Goal: Task Accomplishment & Management: Use online tool/utility

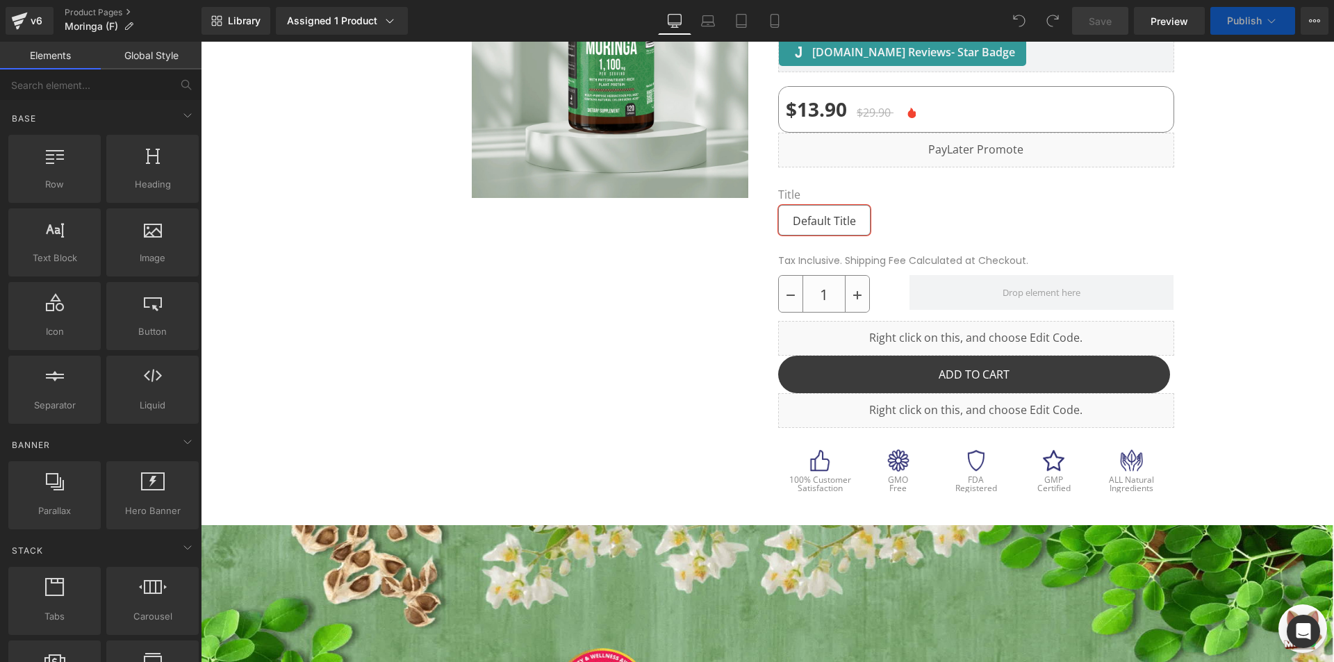
scroll to position [417, 0]
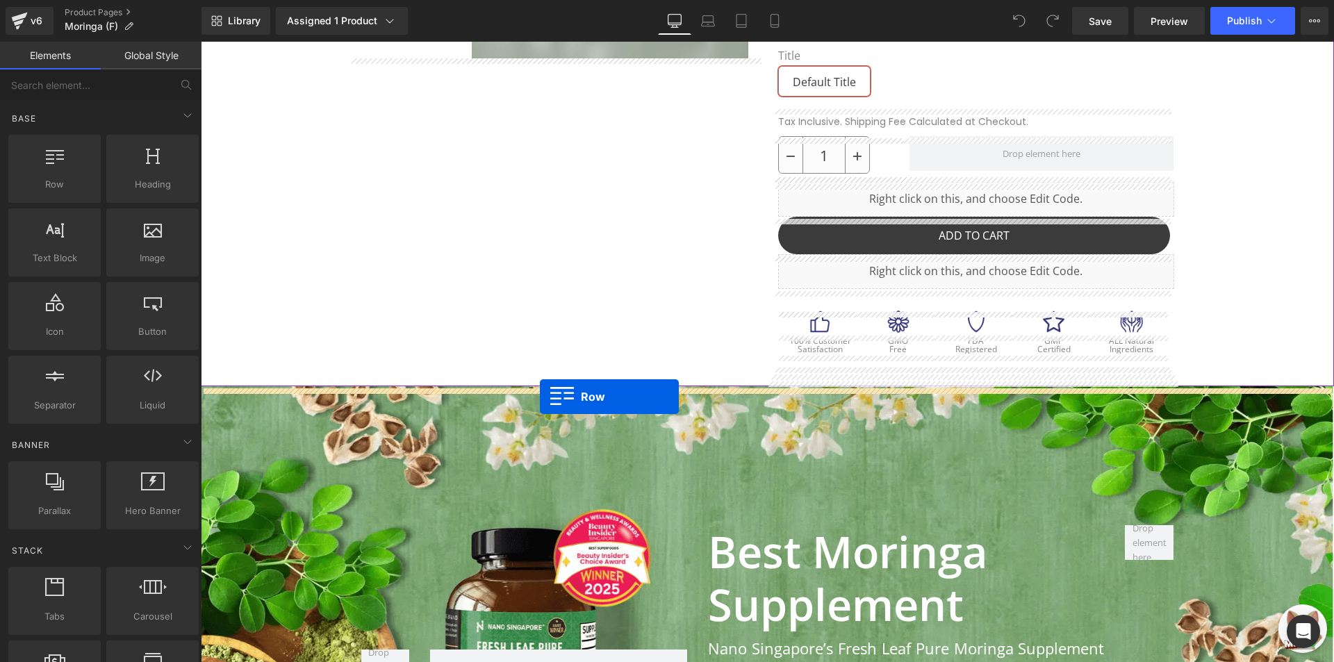
drag, startPoint x: 383, startPoint y: 246, endPoint x: 540, endPoint y: 397, distance: 217.1
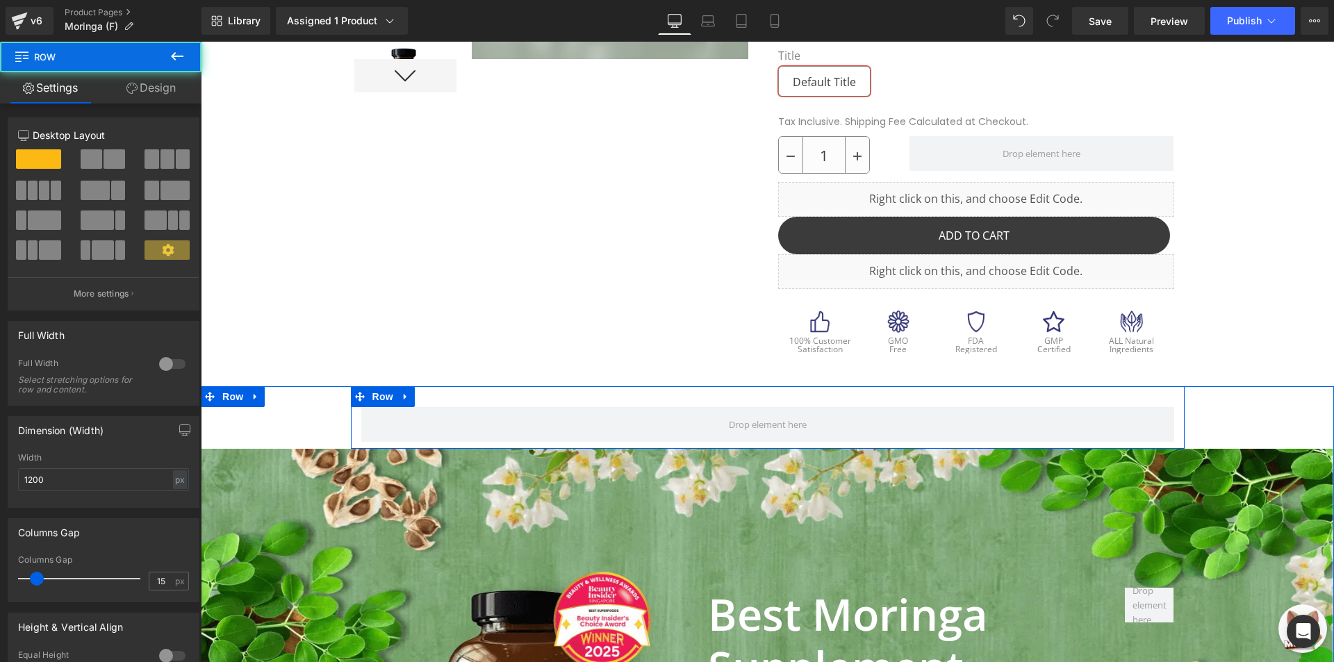
click at [440, 404] on div "Row" at bounding box center [768, 417] width 834 height 63
click at [441, 398] on div "Row" at bounding box center [768, 417] width 834 height 63
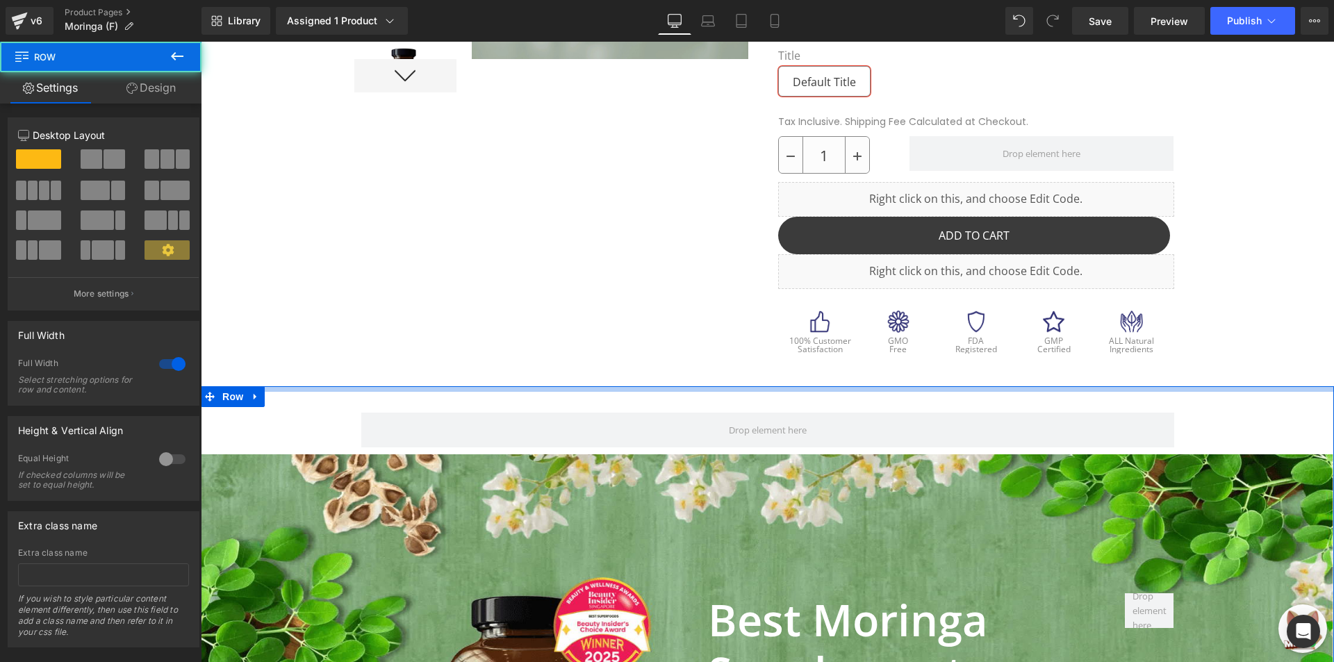
drag, startPoint x: 551, startPoint y: 388, endPoint x: 548, endPoint y: 406, distance: 18.3
click at [551, 392] on div at bounding box center [767, 389] width 1133 height 6
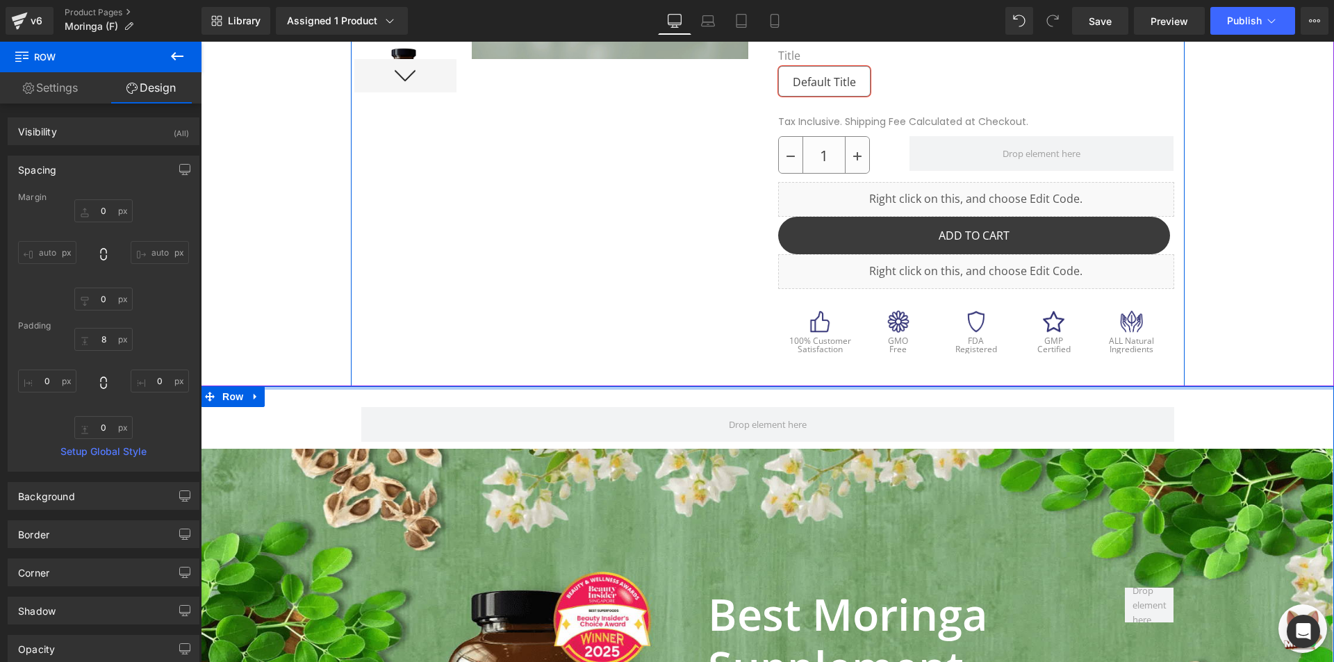
drag, startPoint x: 549, startPoint y: 392, endPoint x: 310, endPoint y: 280, distance: 264.5
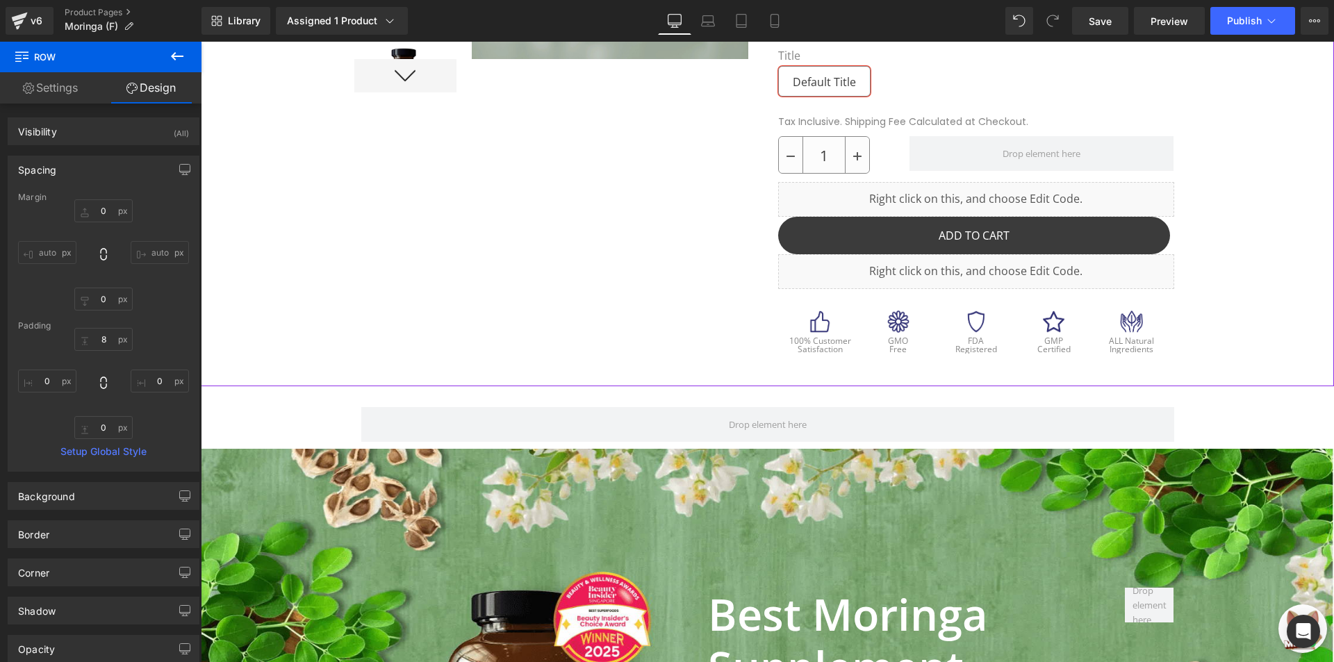
click at [270, 120] on div at bounding box center [767, 63] width 1133 height 646
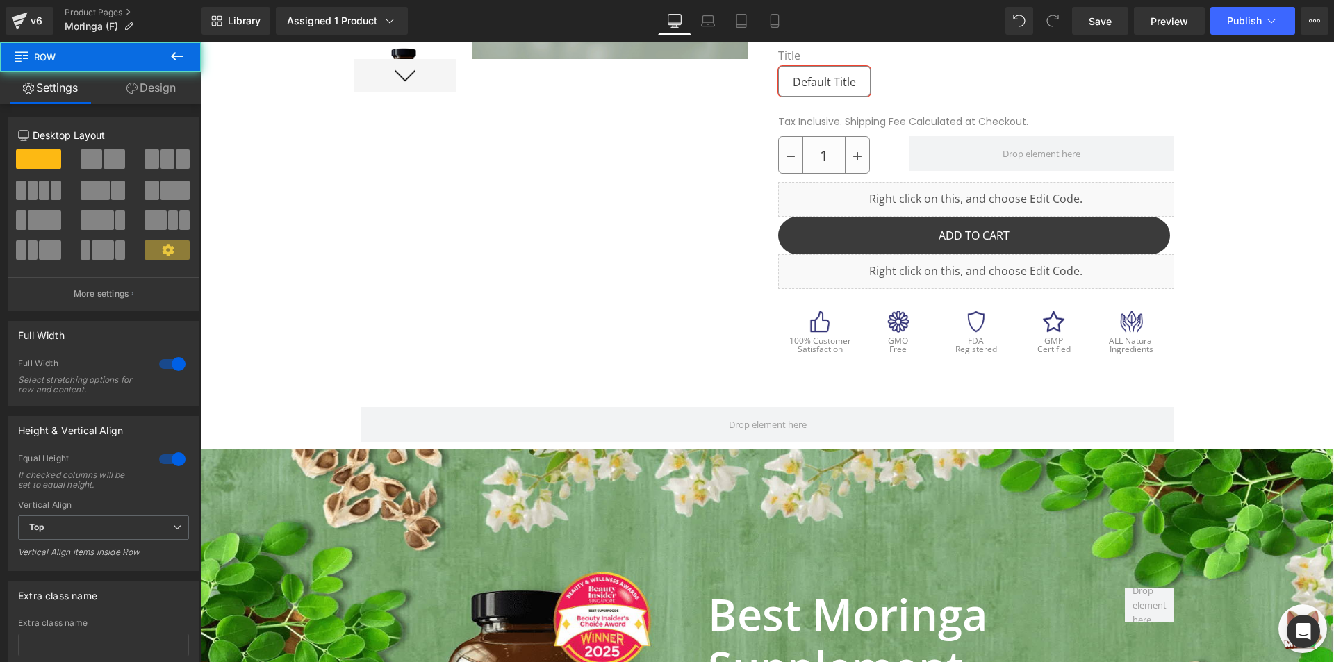
click at [172, 63] on icon at bounding box center [177, 56] width 17 height 17
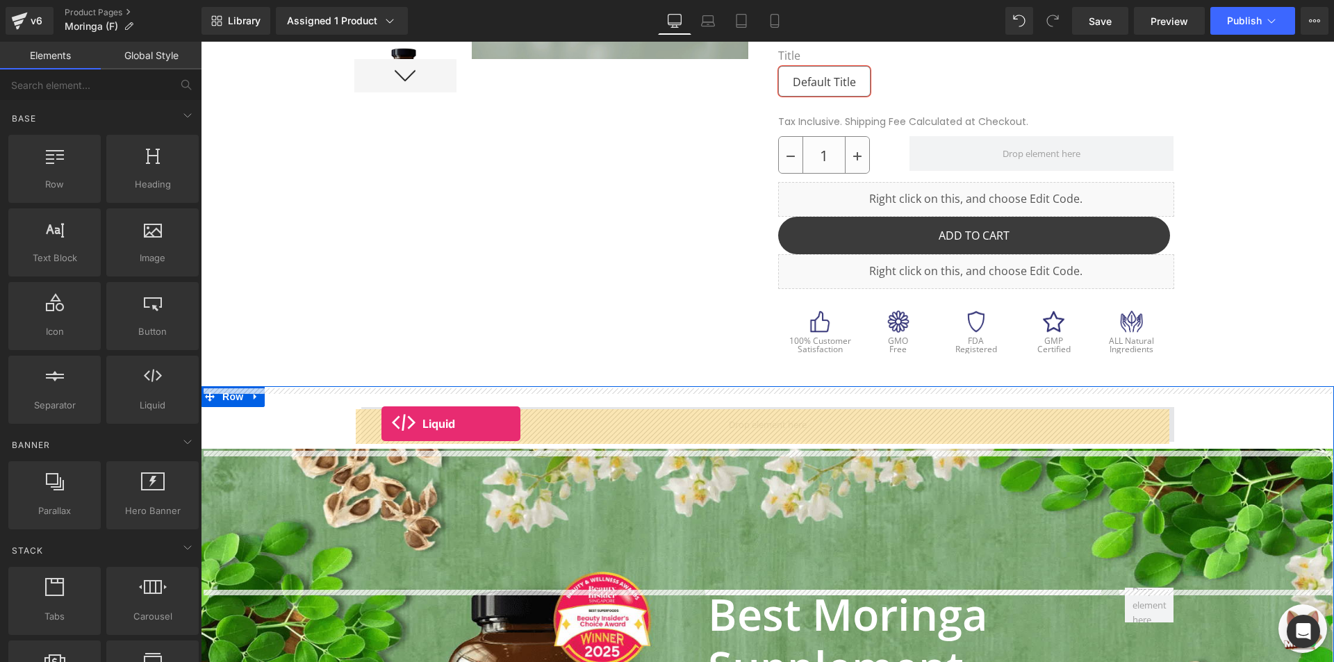
drag, startPoint x: 359, startPoint y: 447, endPoint x: 381, endPoint y: 424, distance: 32.4
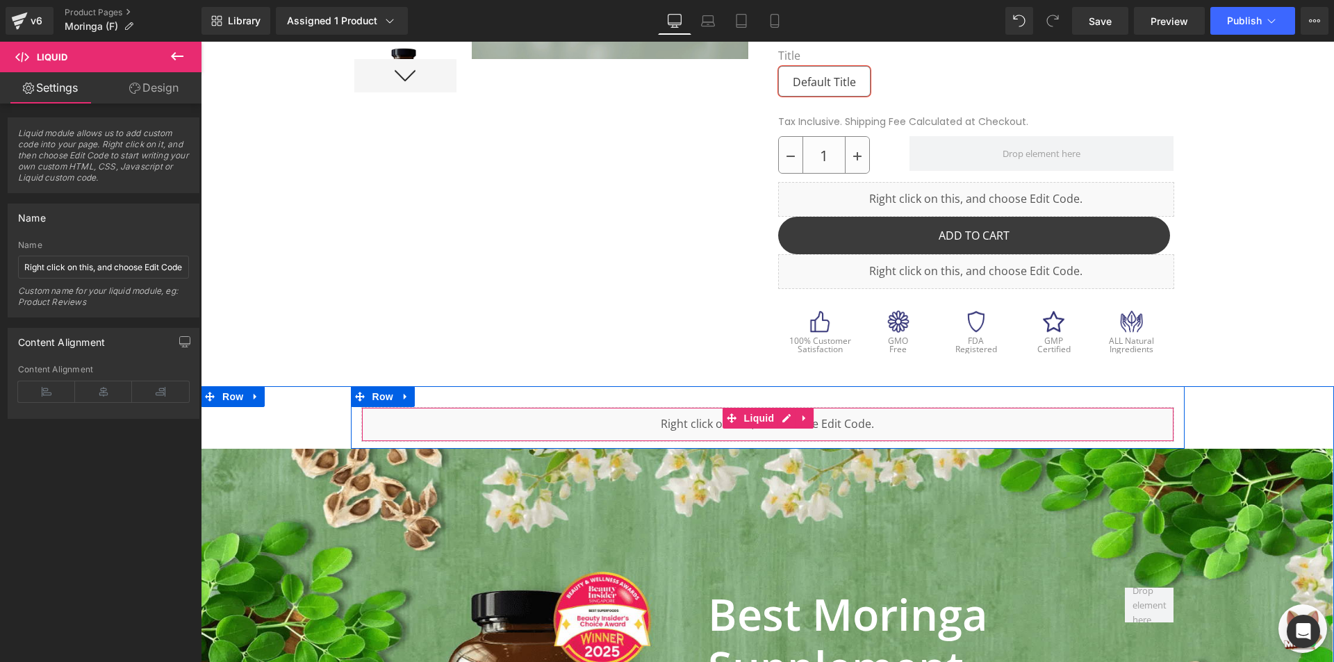
drag, startPoint x: 596, startPoint y: 429, endPoint x: 690, endPoint y: 433, distance: 94.6
click at [596, 429] on div "Liquid" at bounding box center [767, 424] width 813 height 35
click at [786, 427] on ul "Liquid" at bounding box center [768, 418] width 92 height 21
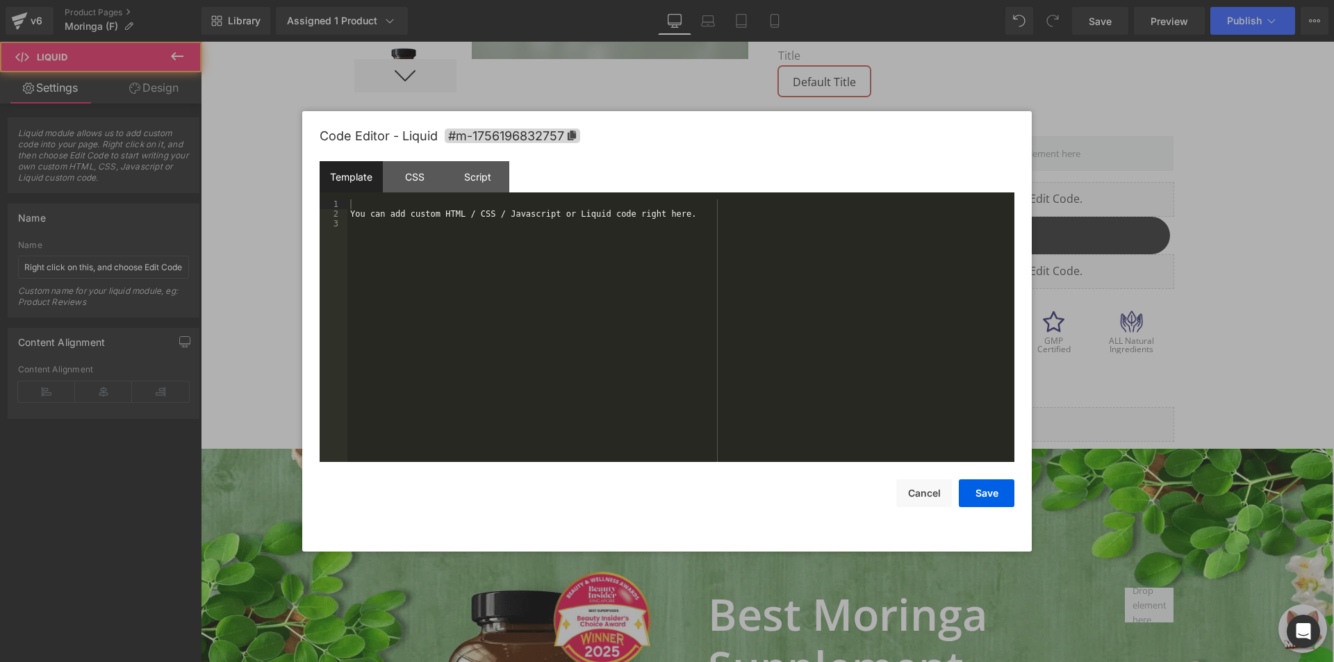
click at [657, 342] on div "You can add custom HTML / CSS / Javascript or Liquid code right here." at bounding box center [680, 340] width 667 height 282
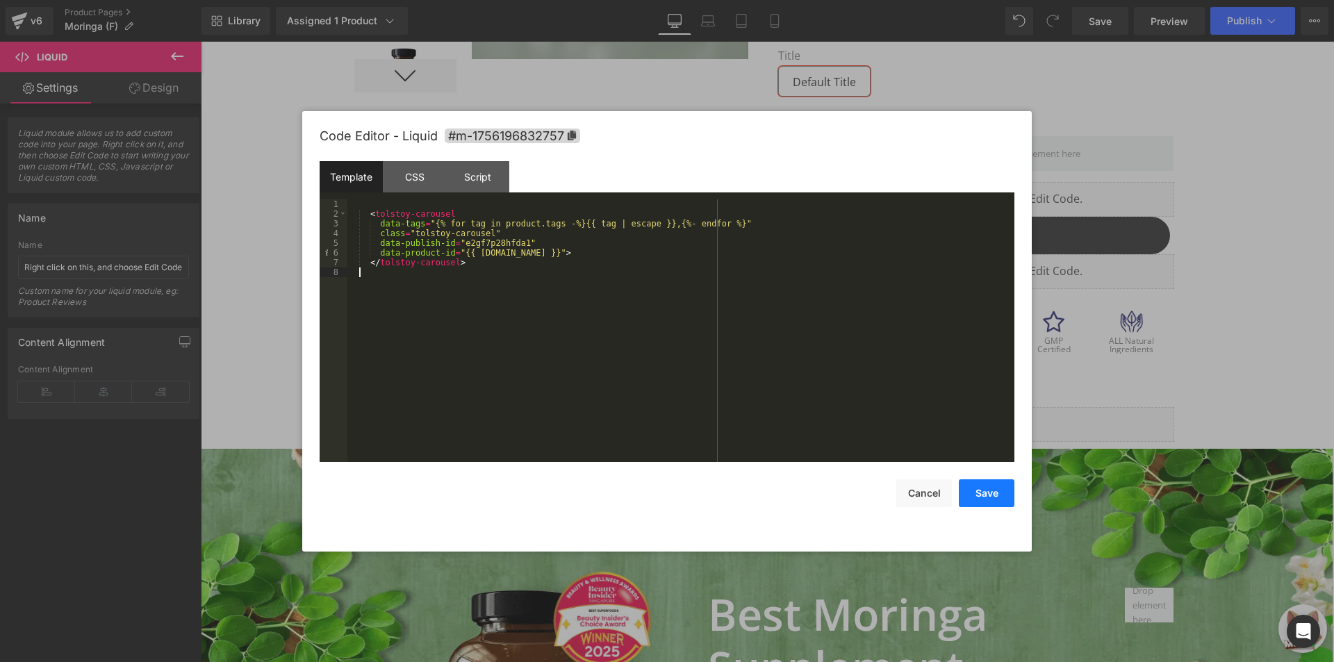
drag, startPoint x: 1018, startPoint y: 514, endPoint x: 1007, endPoint y: 506, distance: 13.5
click at [1017, 514] on div "Code Editor - Liquid #m-1756196832757 Template CSS Script Data 1 2 3 4 5 6 7 8 …" at bounding box center [666, 331] width 729 height 440
click at [998, 492] on button "Save" at bounding box center [987, 493] width 56 height 28
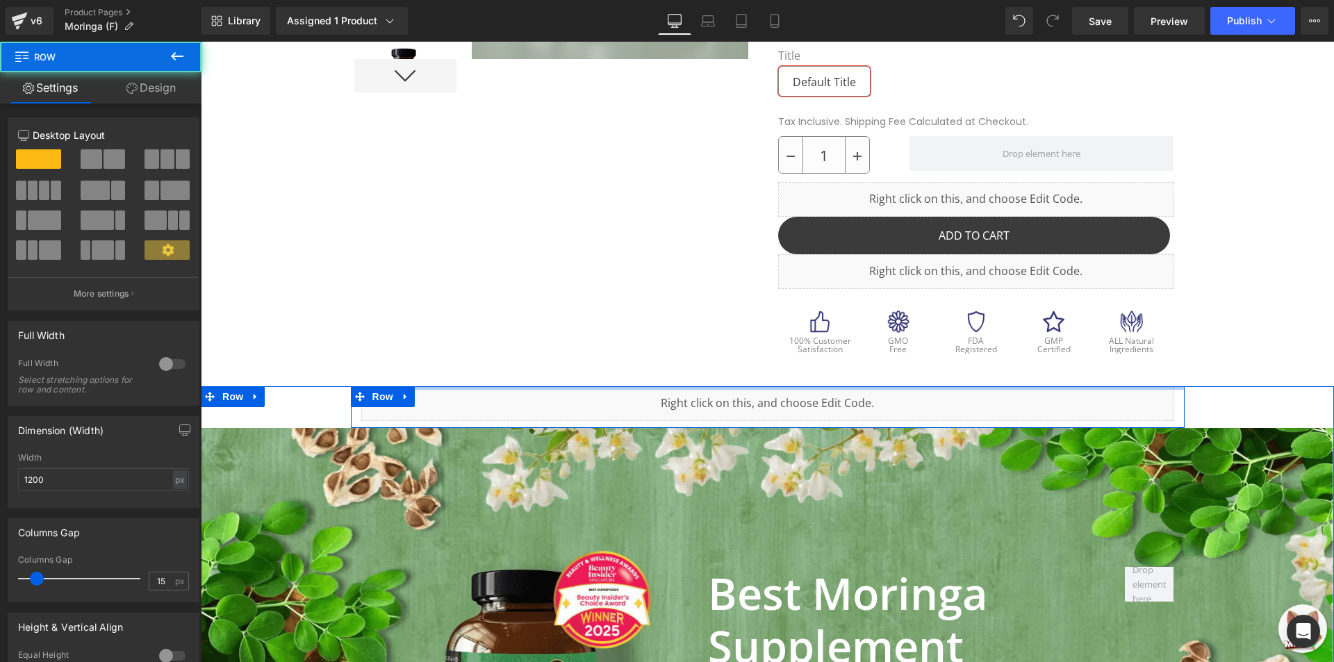
drag, startPoint x: 627, startPoint y: 378, endPoint x: 629, endPoint y: 364, distance: 14.0
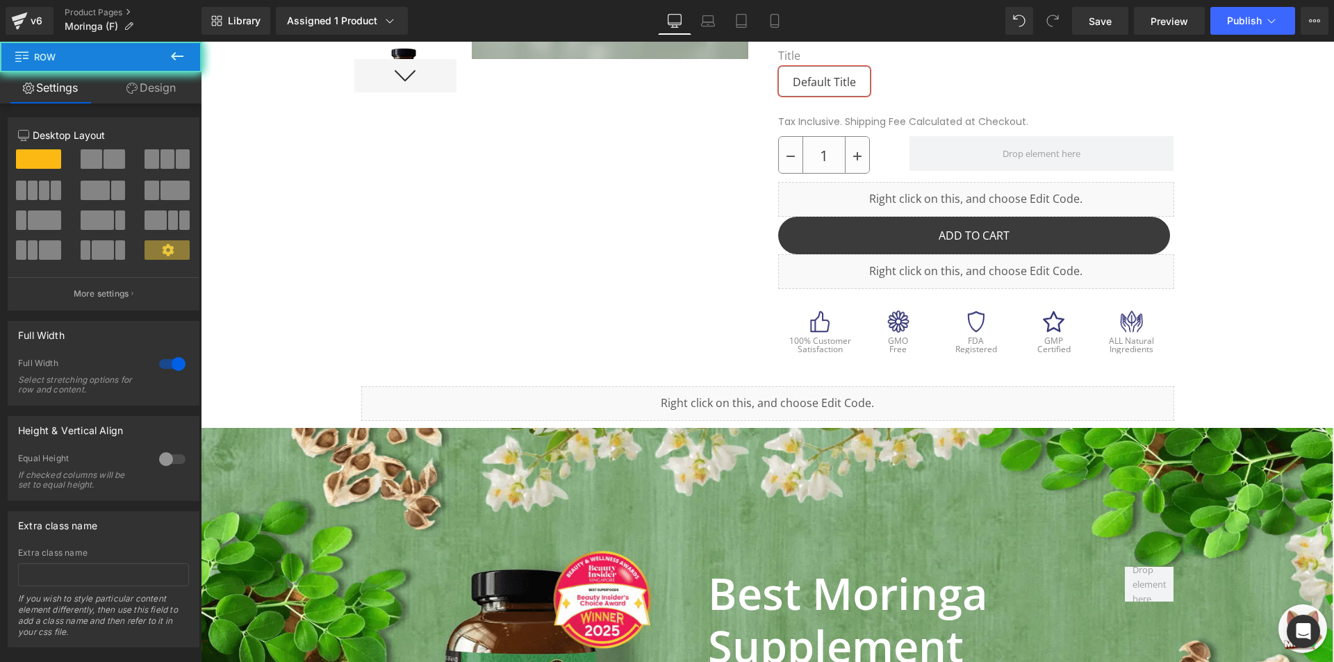
drag, startPoint x: 628, startPoint y: 390, endPoint x: 672, endPoint y: 326, distance: 77.8
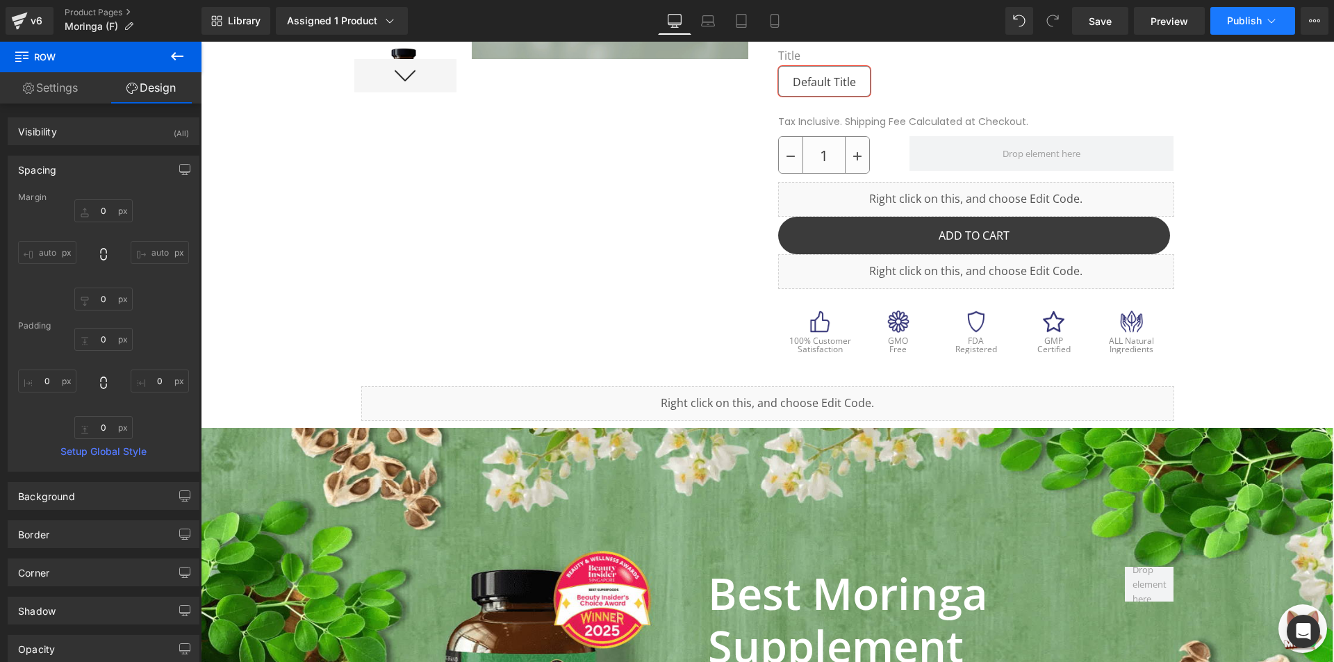
click at [1285, 20] on button "Publish" at bounding box center [1252, 21] width 85 height 28
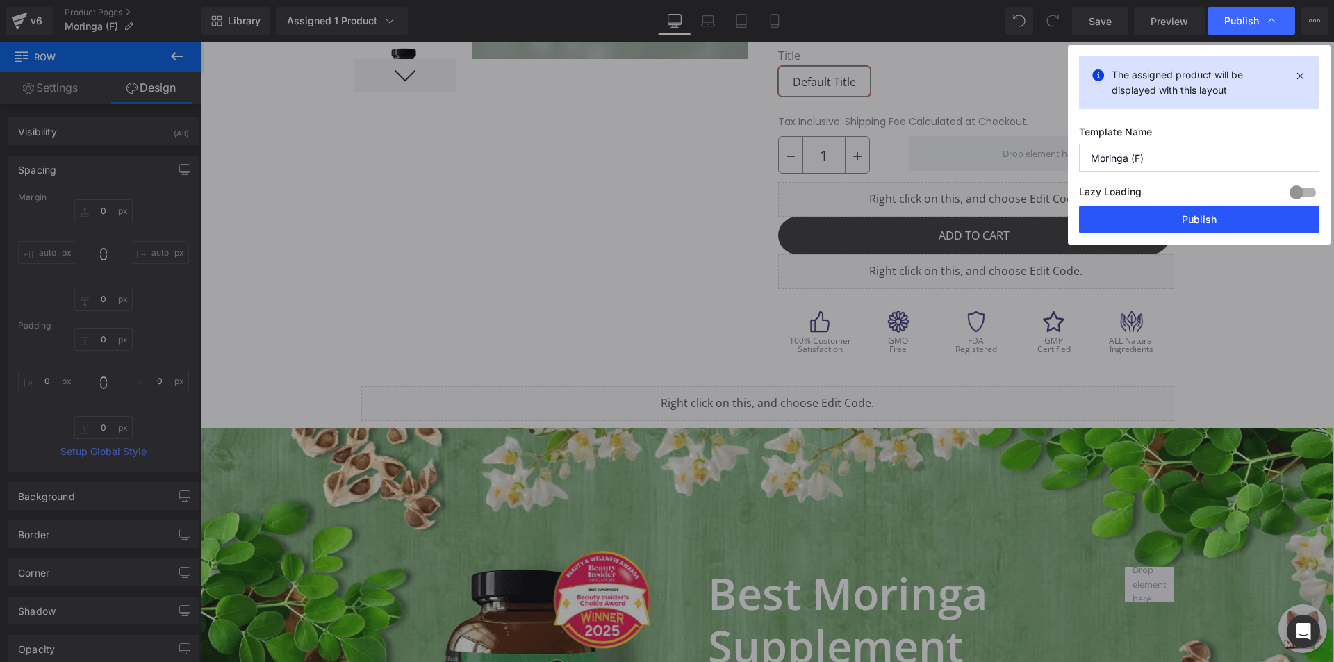
click at [0, 0] on button "Publish" at bounding box center [0, 0] width 0 height 0
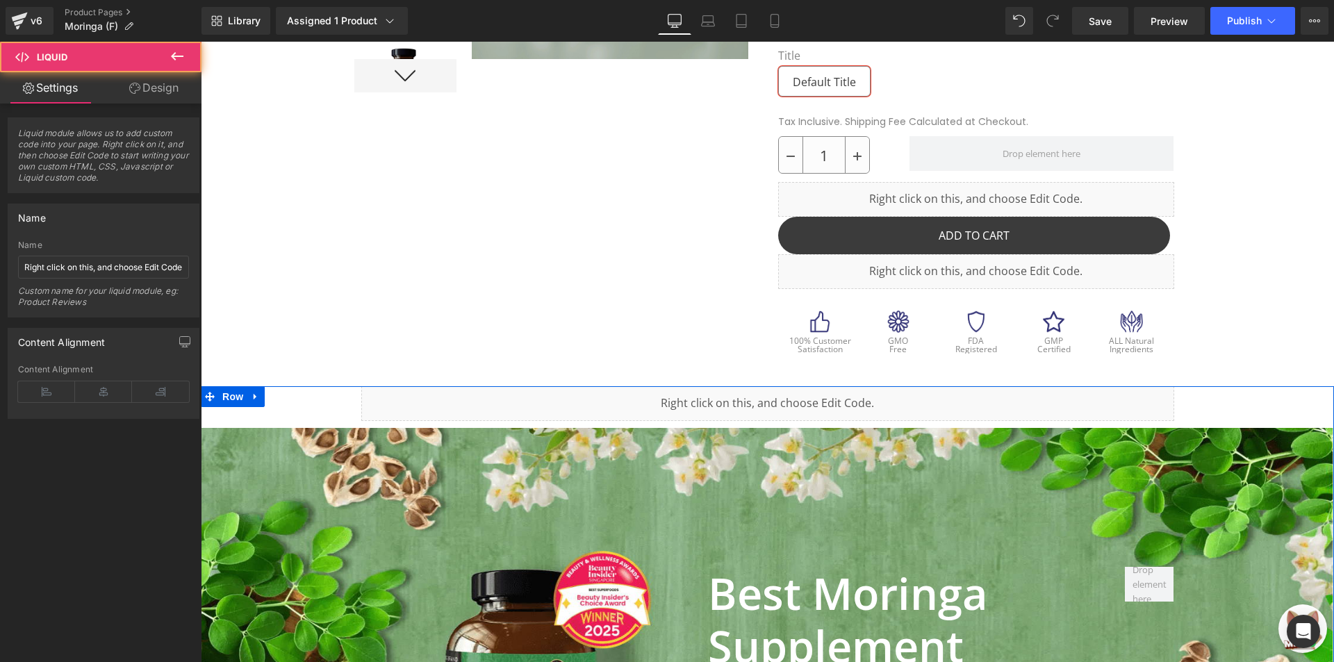
click at [872, 417] on div "Liquid" at bounding box center [767, 403] width 813 height 35
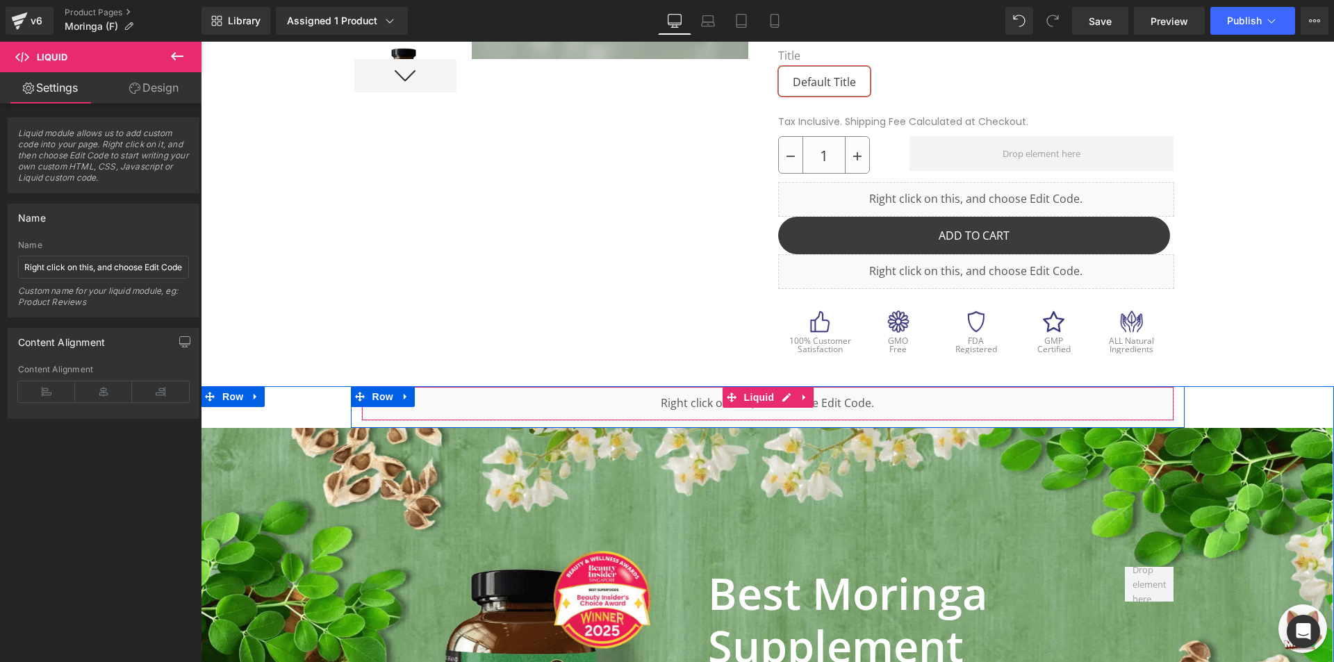
drag, startPoint x: 669, startPoint y: 409, endPoint x: 692, endPoint y: 404, distance: 23.6
click at [669, 409] on div "Liquid" at bounding box center [767, 403] width 813 height 35
drag, startPoint x: 692, startPoint y: 408, endPoint x: 702, endPoint y: 408, distance: 10.4
click at [692, 408] on div "Liquid" at bounding box center [767, 403] width 813 height 35
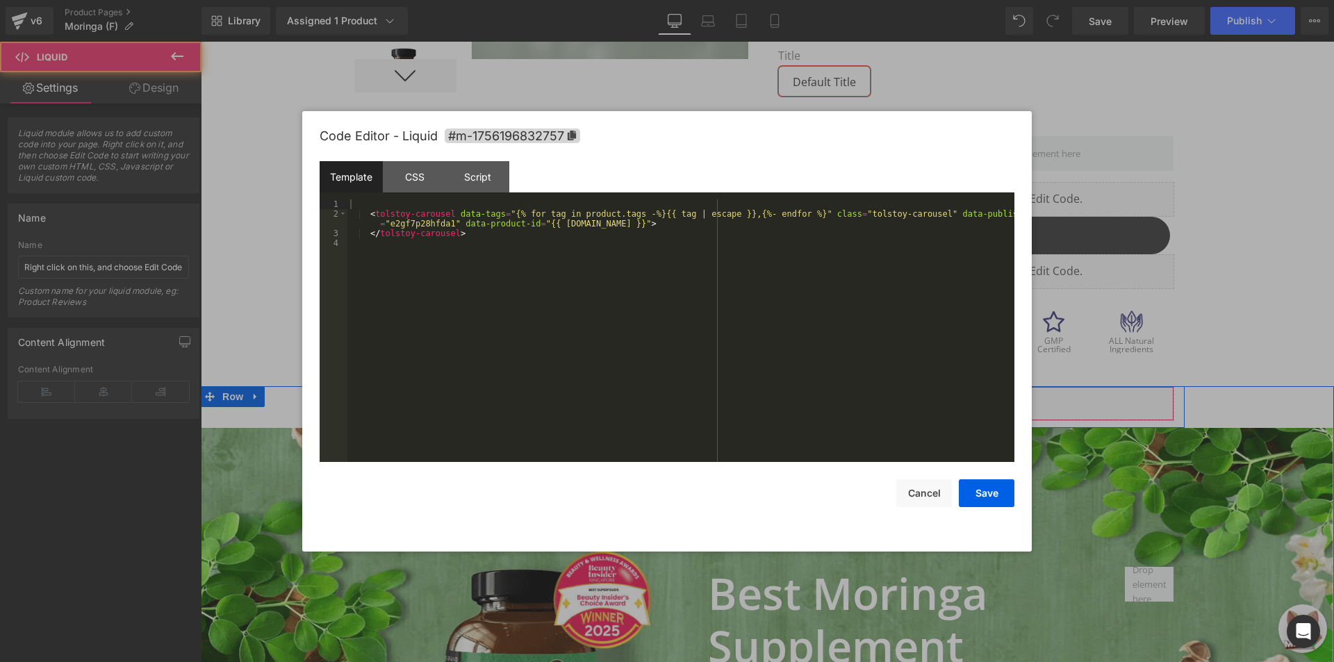
click at [781, 397] on icon at bounding box center [786, 397] width 10 height 10
click at [0, 0] on div "< tolstoy-carousel data-tags = "{% for tag in product.tags -%}{{ tag | escape }…" at bounding box center [0, 0] width 0 height 0
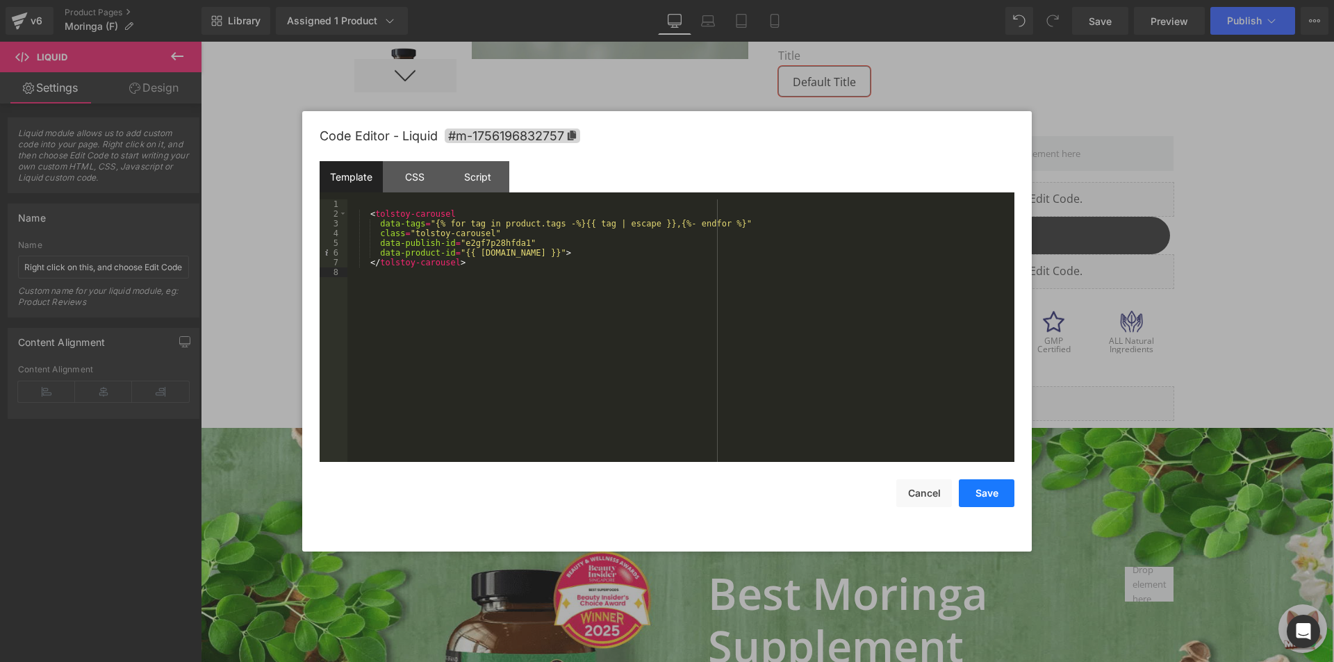
click at [0, 0] on button "Save" at bounding box center [0, 0] width 0 height 0
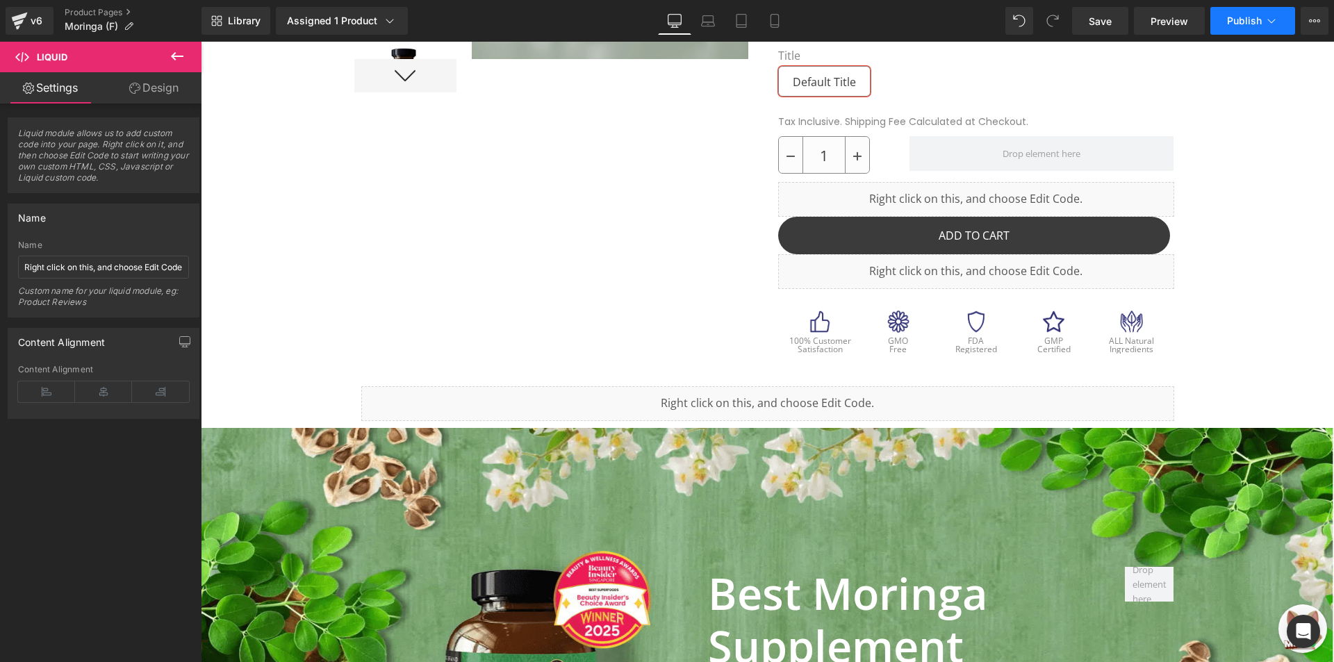
click at [1239, 21] on span "Publish" at bounding box center [1244, 20] width 35 height 11
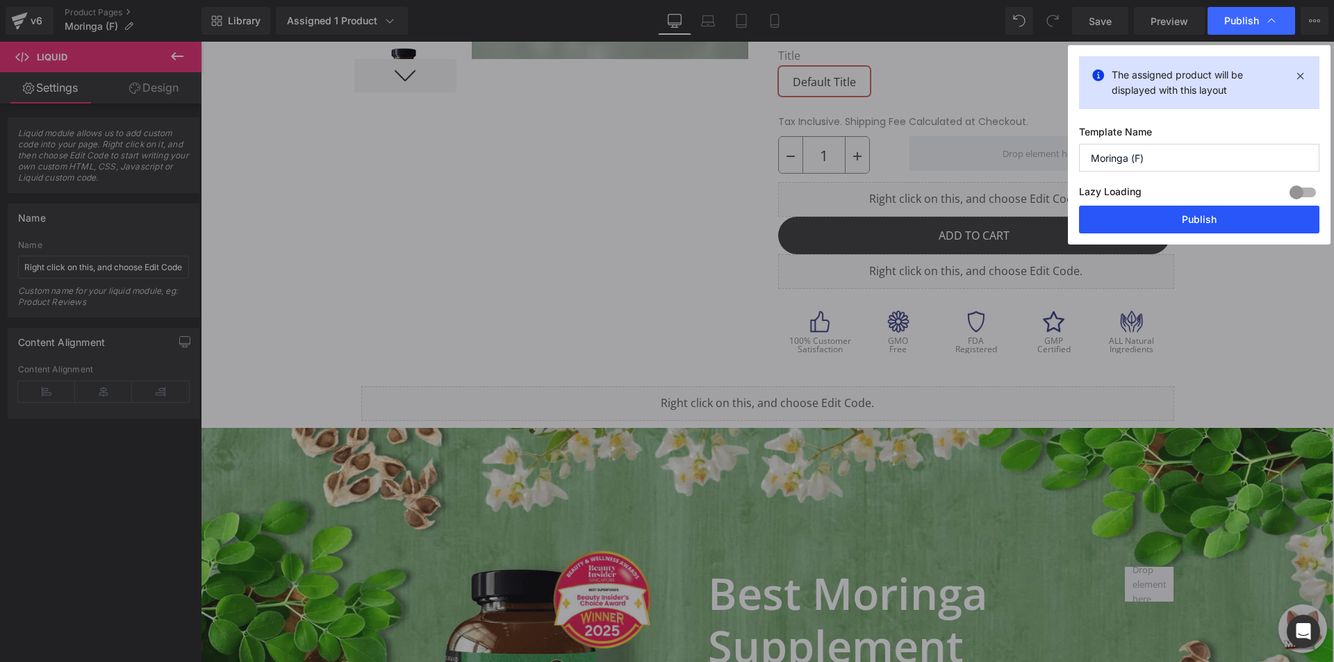
click at [1195, 221] on button "Publish" at bounding box center [1199, 220] width 240 height 28
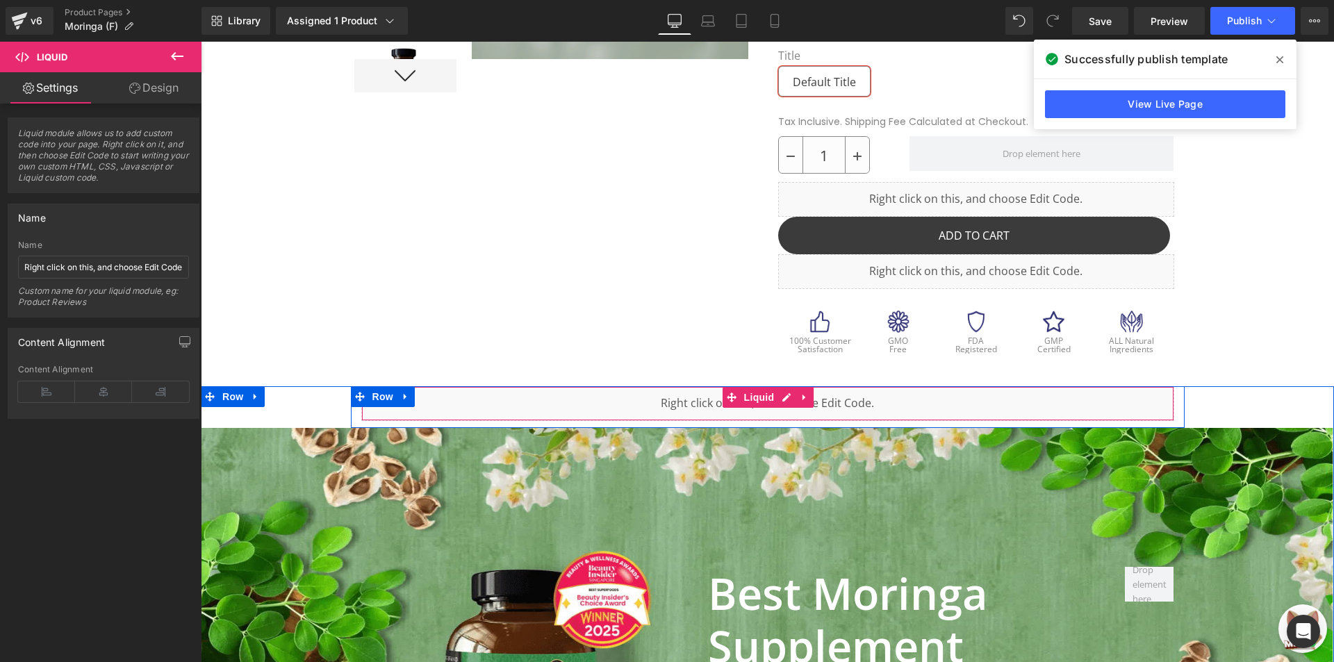
click at [624, 396] on div "Liquid" at bounding box center [767, 403] width 813 height 35
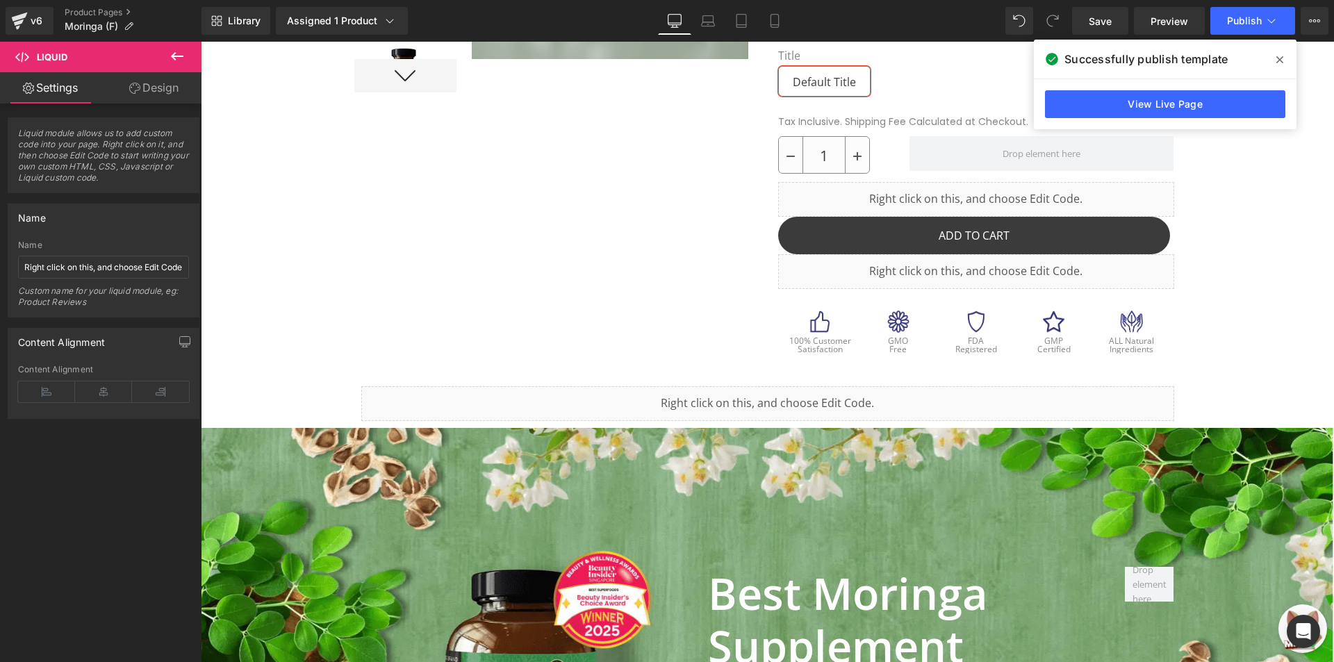
drag, startPoint x: 677, startPoint y: 398, endPoint x: 793, endPoint y: 411, distance: 116.8
click at [677, 398] on div "Liquid" at bounding box center [767, 403] width 813 height 35
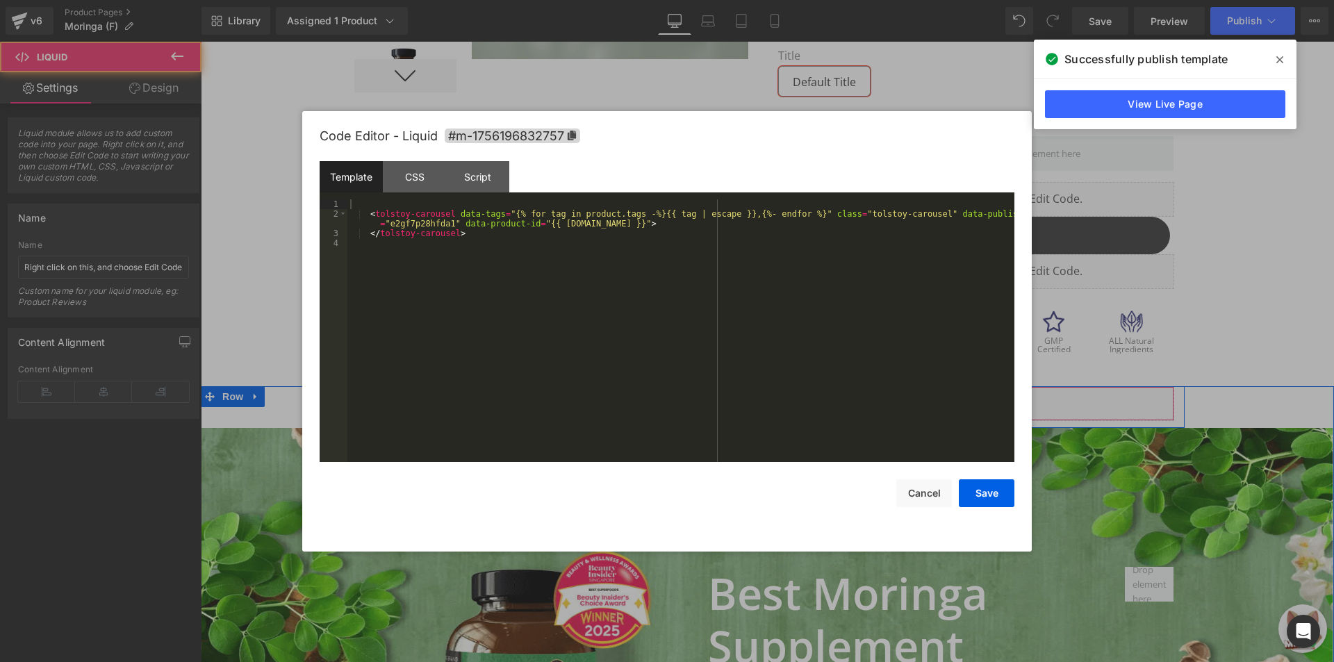
click at [781, 404] on link at bounding box center [786, 397] width 18 height 21
click at [0, 0] on div "< tolstoy-carousel data-tags = "{% for tag in product.tags -%}{{ tag | escape }…" at bounding box center [0, 0] width 0 height 0
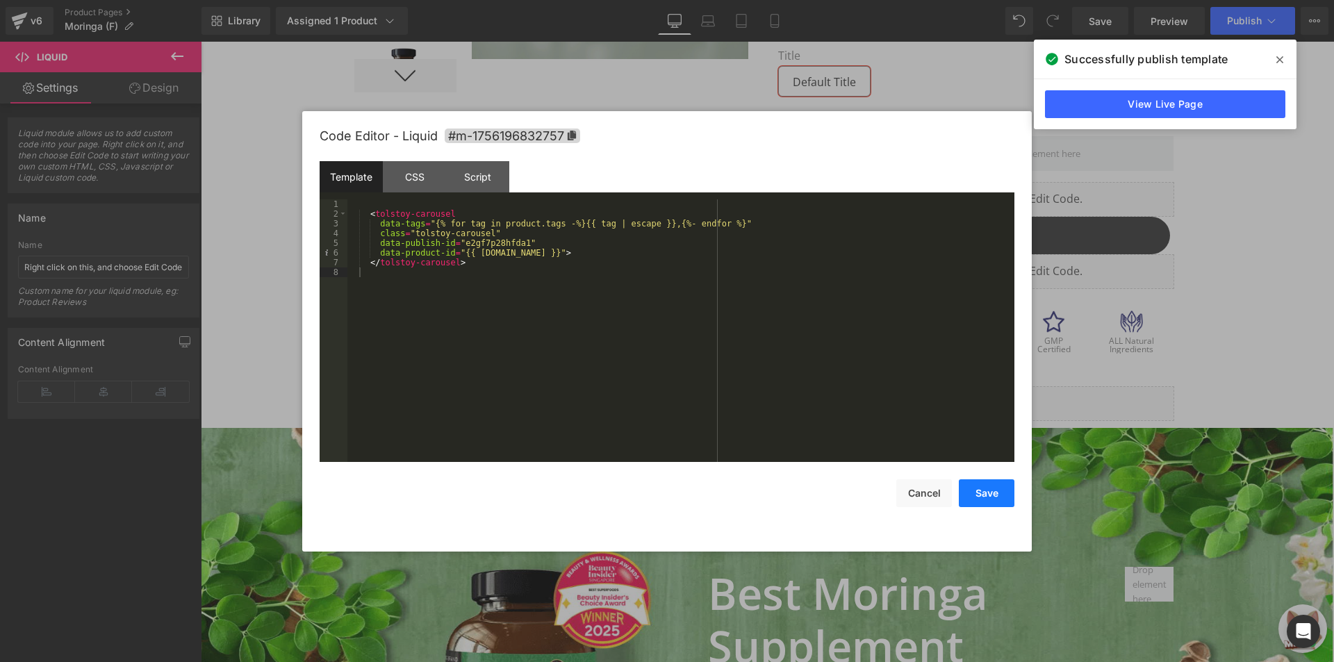
click at [977, 492] on button "Save" at bounding box center [987, 493] width 56 height 28
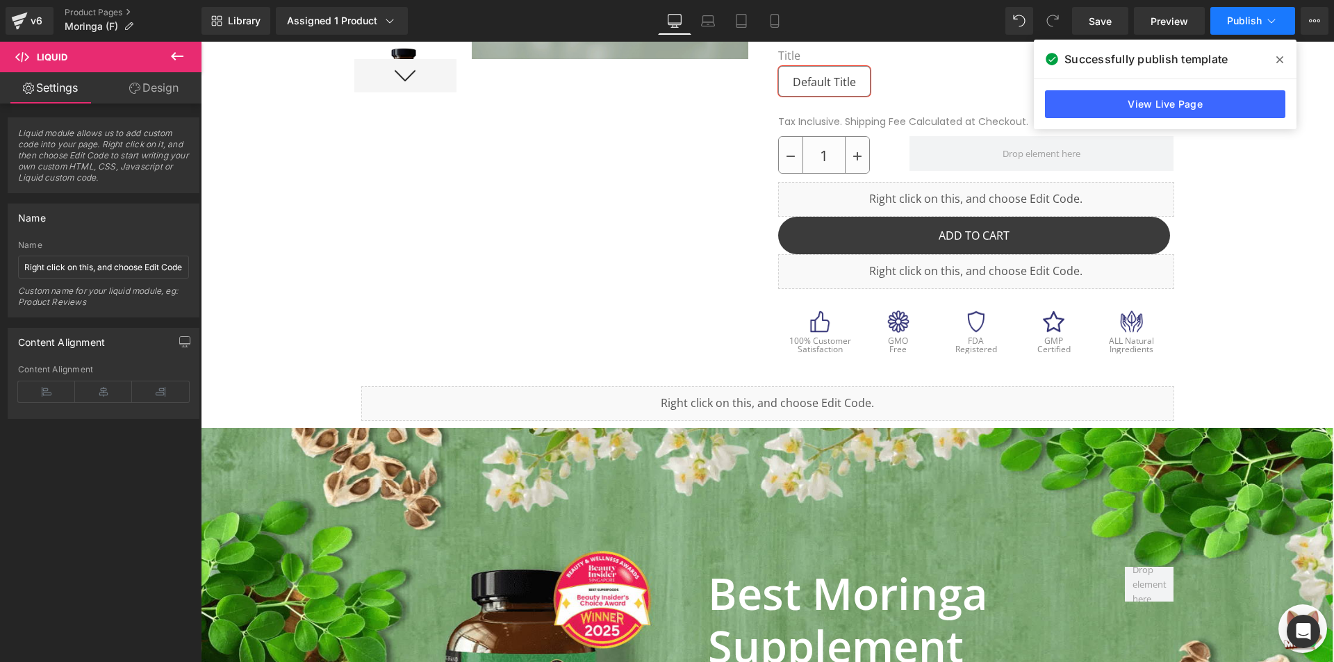
click at [1255, 31] on button "Publish" at bounding box center [1252, 21] width 85 height 28
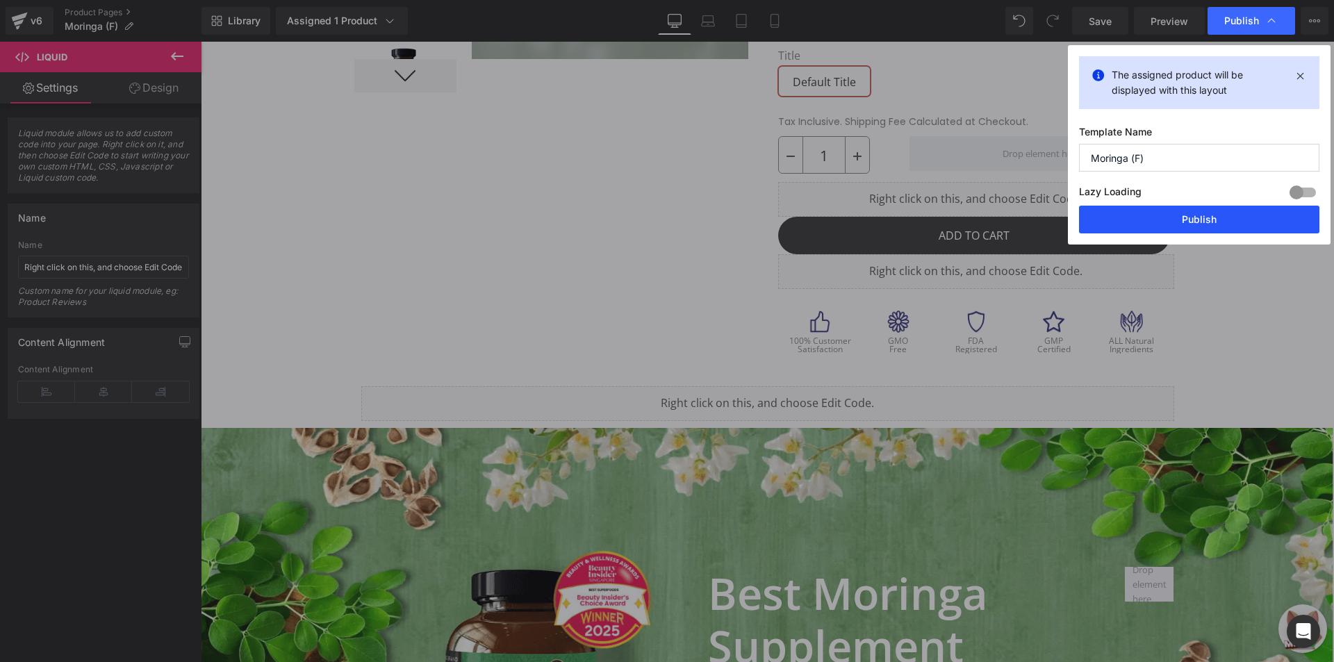
click at [1220, 214] on button "Publish" at bounding box center [1199, 220] width 240 height 28
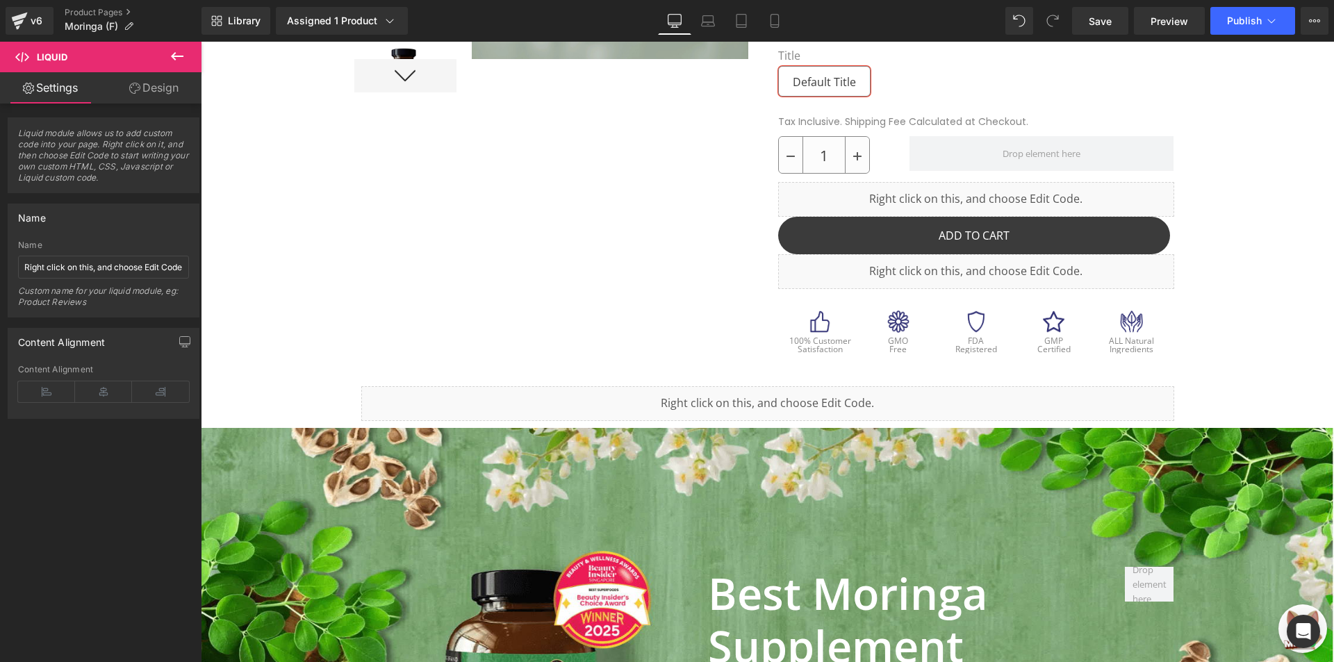
scroll to position [208, 0]
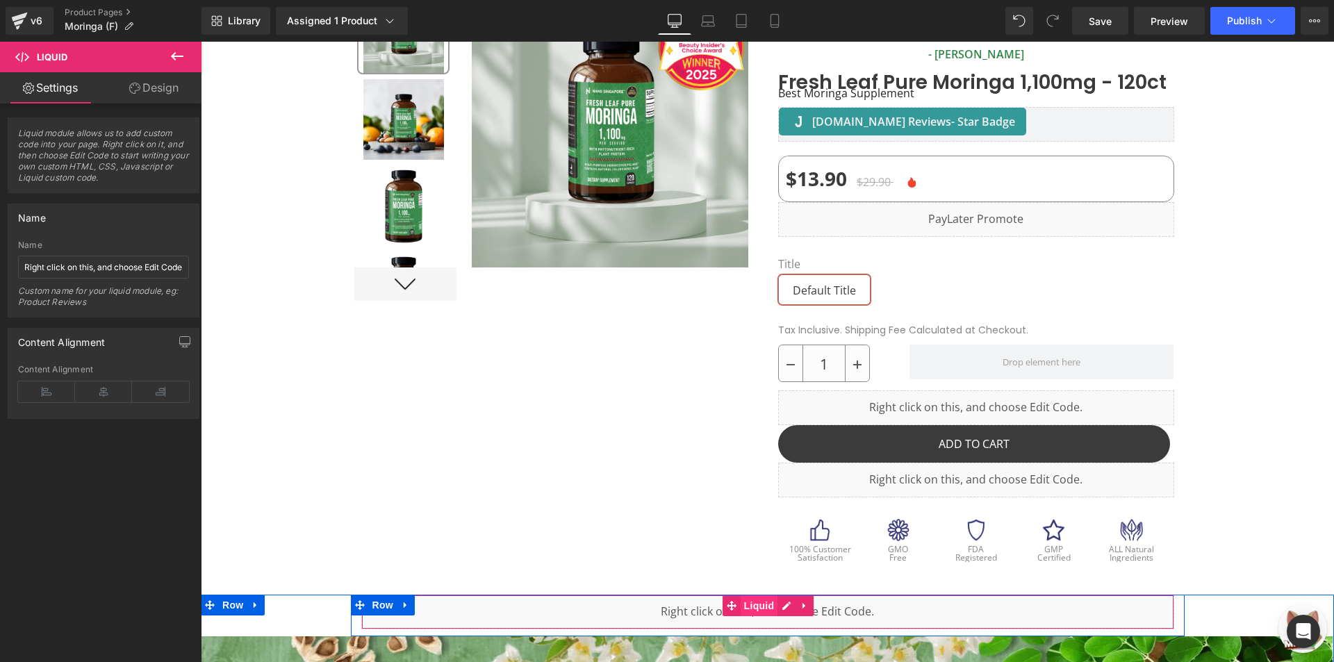
drag, startPoint x: 731, startPoint y: 614, endPoint x: 744, endPoint y: 606, distance: 15.0
click at [731, 614] on span at bounding box center [731, 605] width 18 height 21
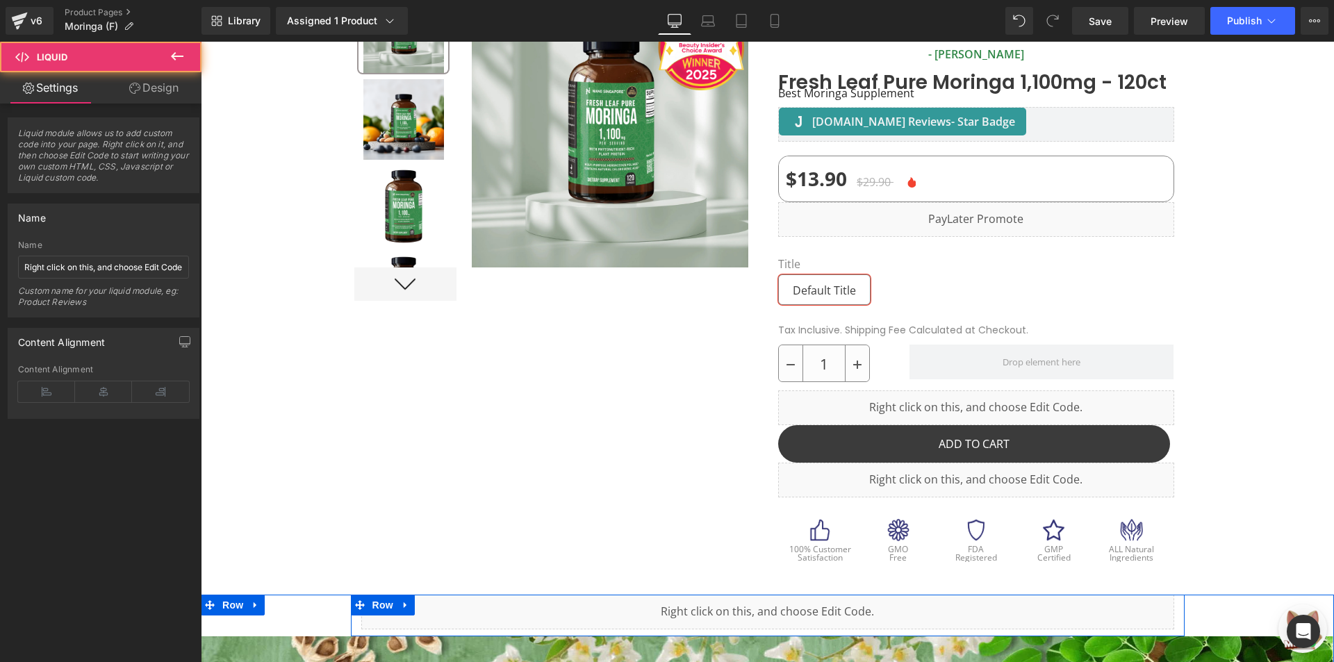
click at [783, 607] on link at bounding box center [783, 605] width 15 height 17
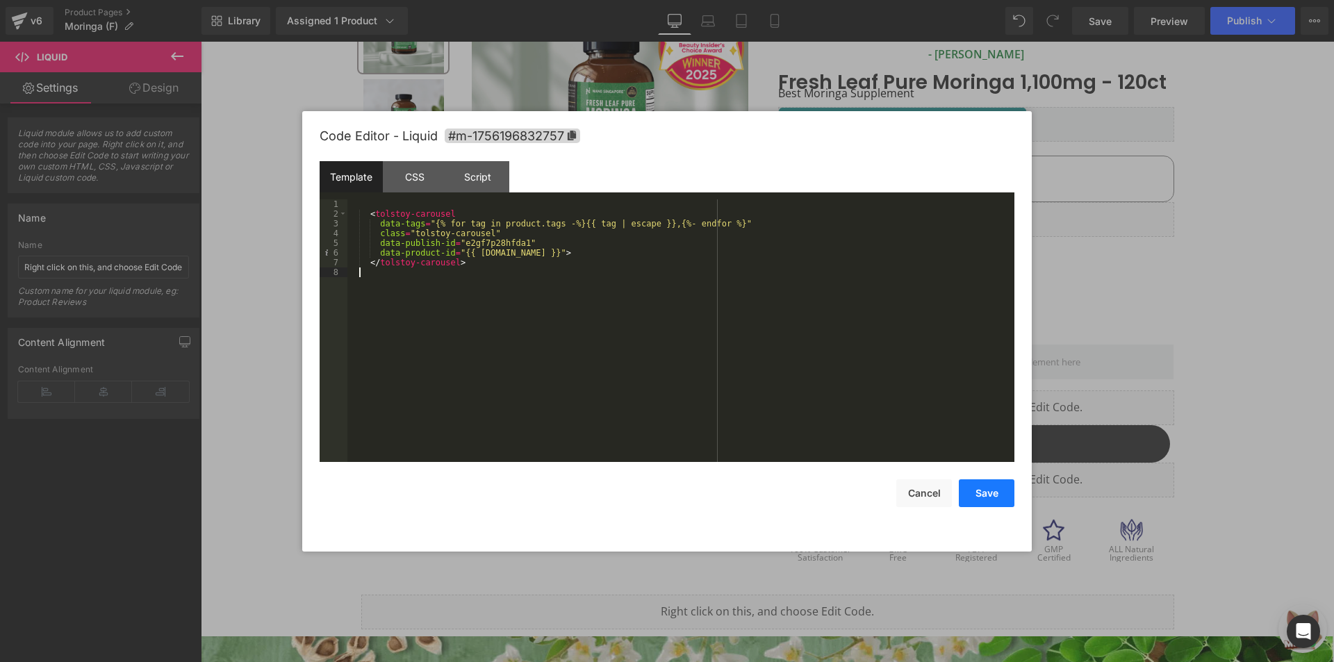
drag, startPoint x: 984, startPoint y: 492, endPoint x: 992, endPoint y: 481, distance: 13.5
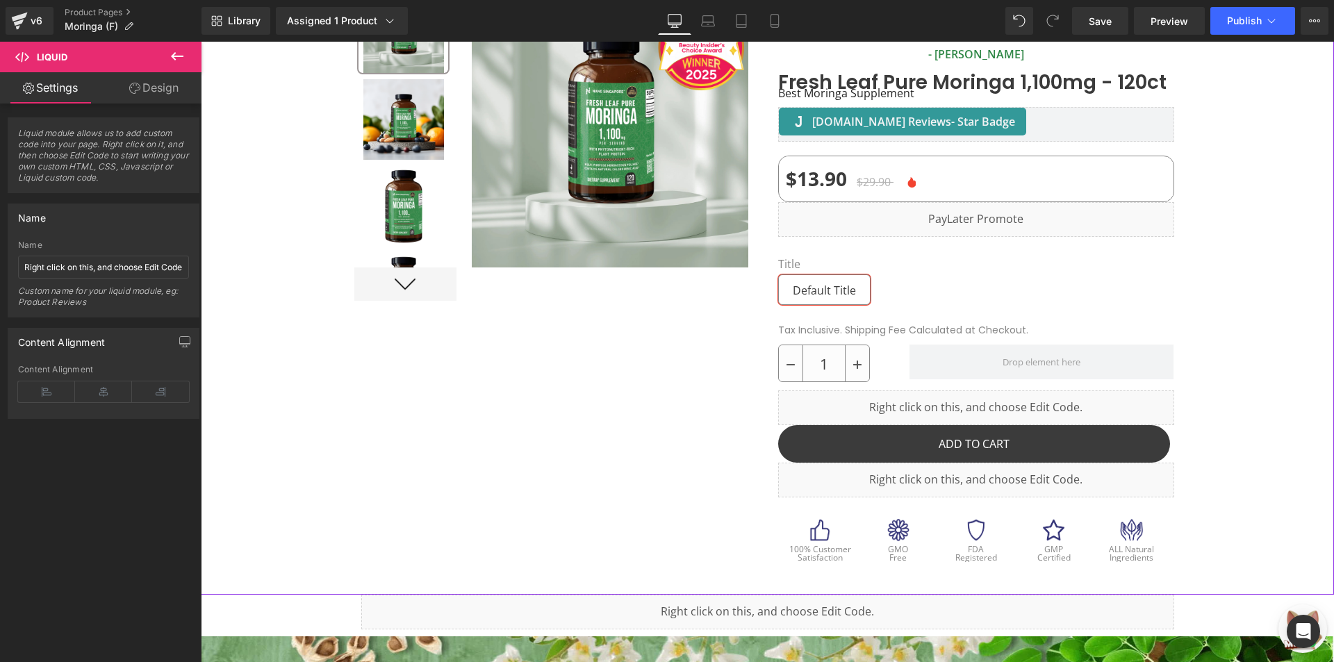
click at [1250, 35] on div "Library Assigned 1 Product Product Preview Fresh Leaf Pure Moringa 1,100mg - 12…" at bounding box center [767, 21] width 1132 height 42
click at [1255, 19] on span "Publish" at bounding box center [1244, 20] width 35 height 11
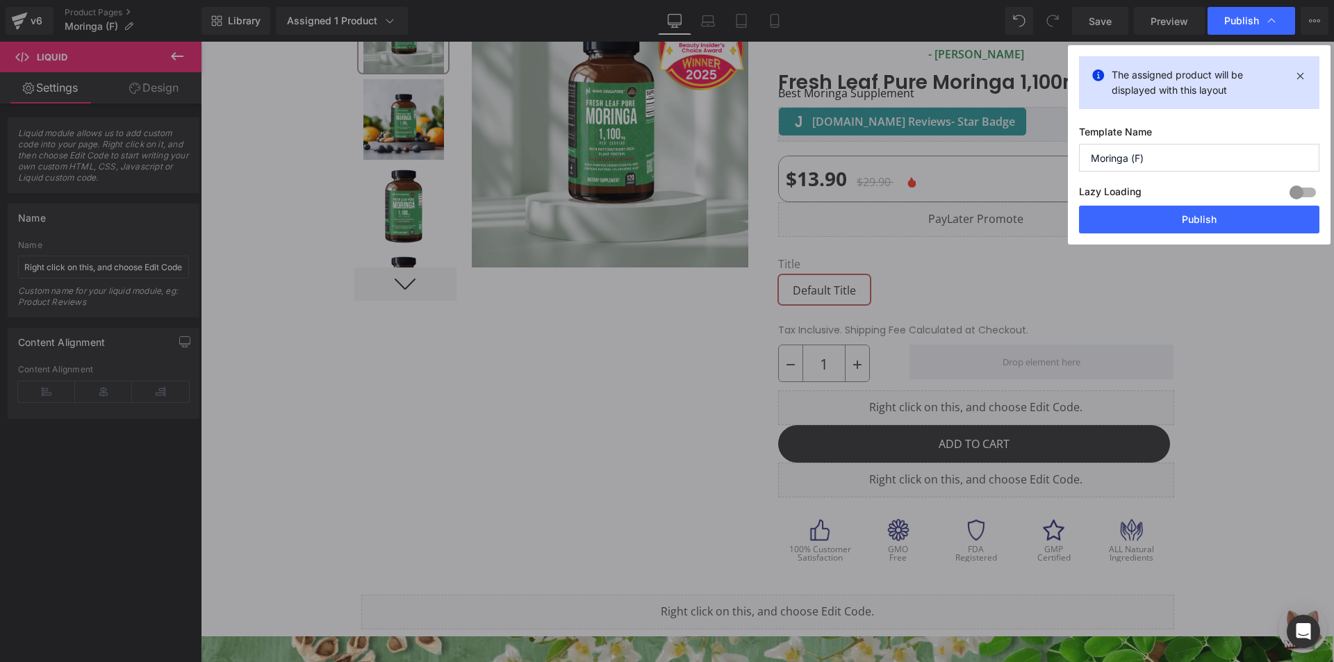
click at [1242, 204] on div "Lazy Loading Build Upgrade plan to unlock" at bounding box center [1199, 194] width 240 height 23
click at [1241, 222] on button "Publish" at bounding box center [1199, 220] width 240 height 28
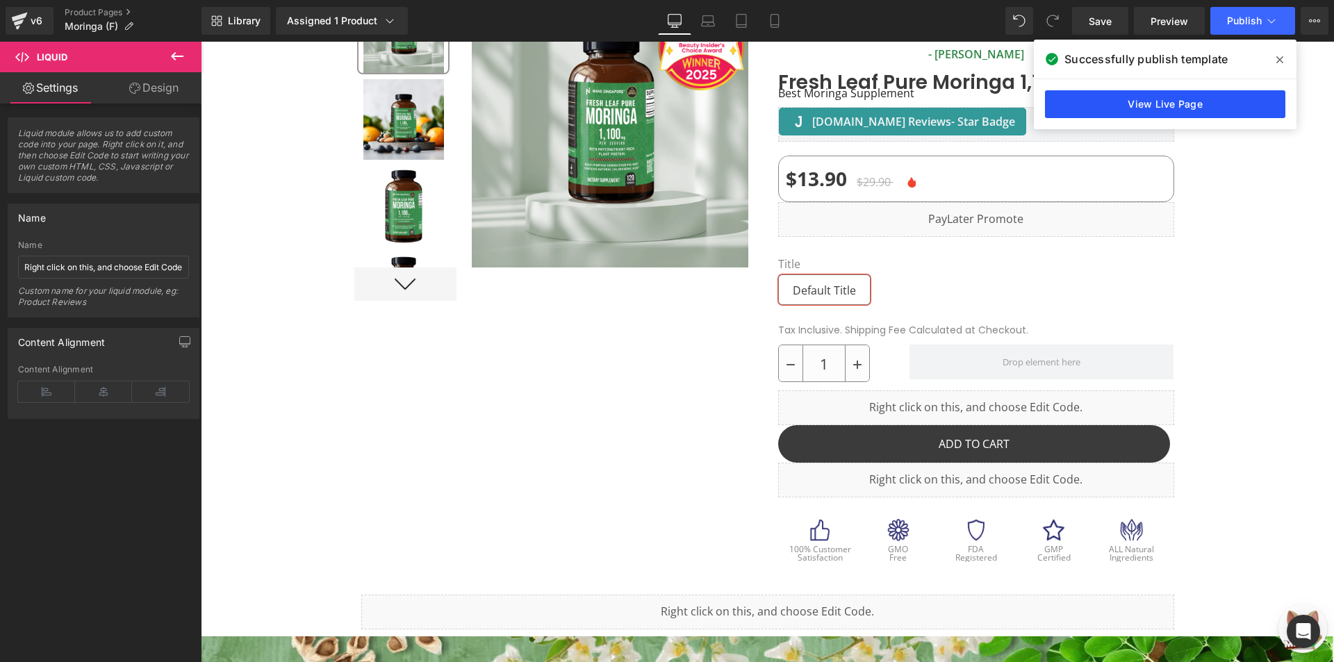
click at [1137, 104] on link "View Live Page" at bounding box center [1165, 104] width 240 height 28
